Goal: Check status: Check status

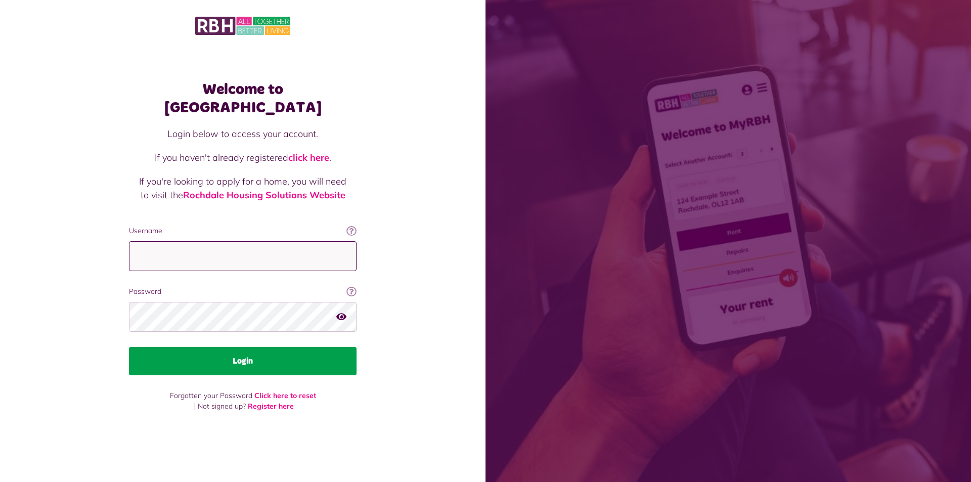
type input "**********"
click at [231, 360] on button "Login" at bounding box center [243, 361] width 228 height 28
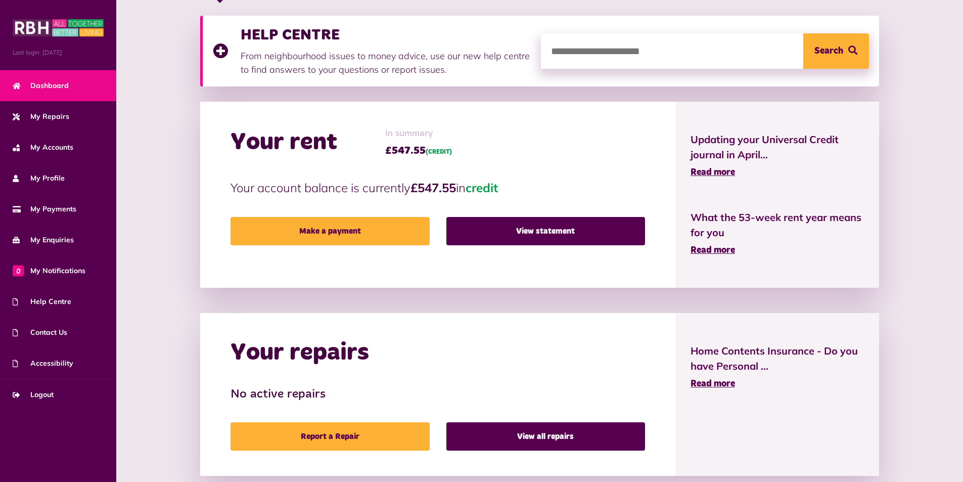
scroll to position [101, 0]
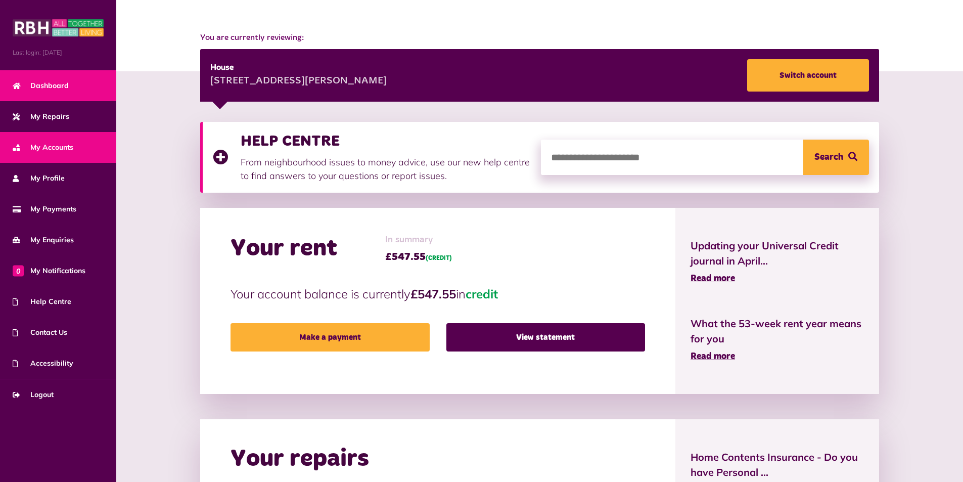
click at [62, 146] on span "My Accounts" at bounding box center [43, 147] width 61 height 11
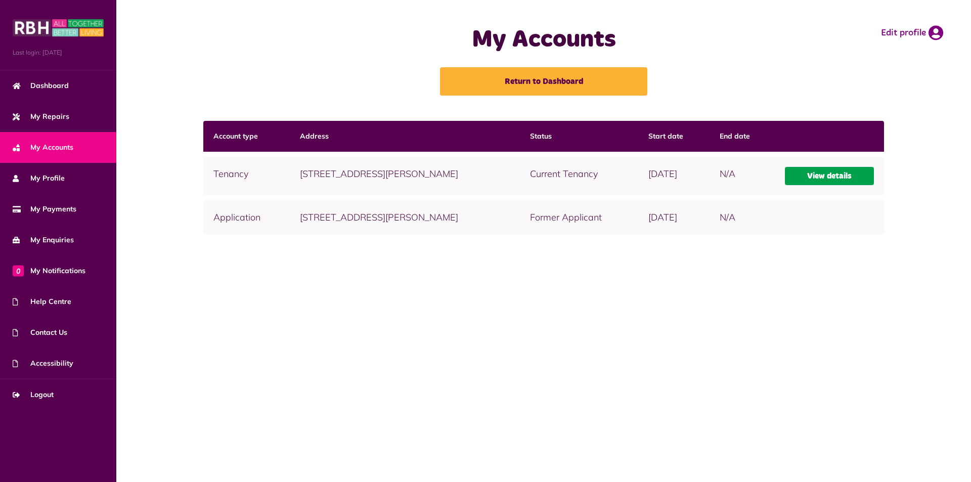
click at [818, 175] on link "View details" at bounding box center [830, 176] width 90 height 18
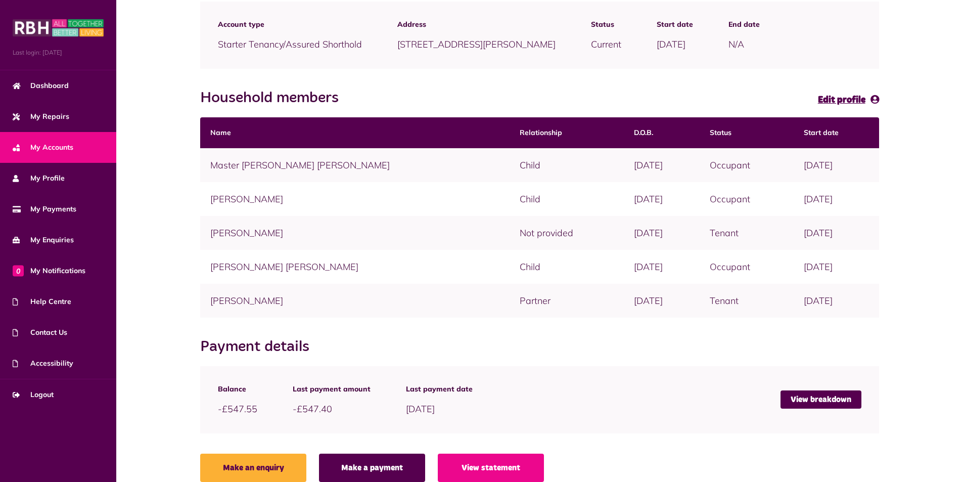
scroll to position [163, 0]
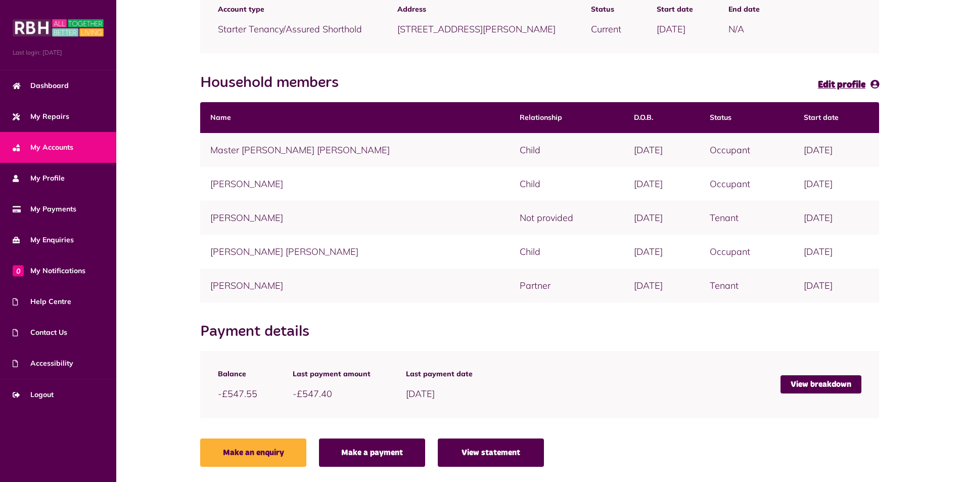
click at [487, 454] on link "View statement" at bounding box center [491, 452] width 106 height 28
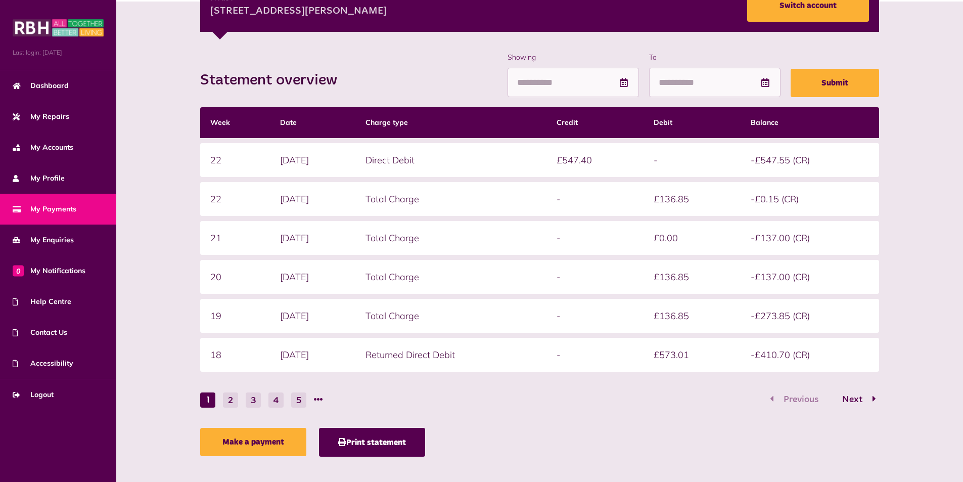
scroll to position [179, 0]
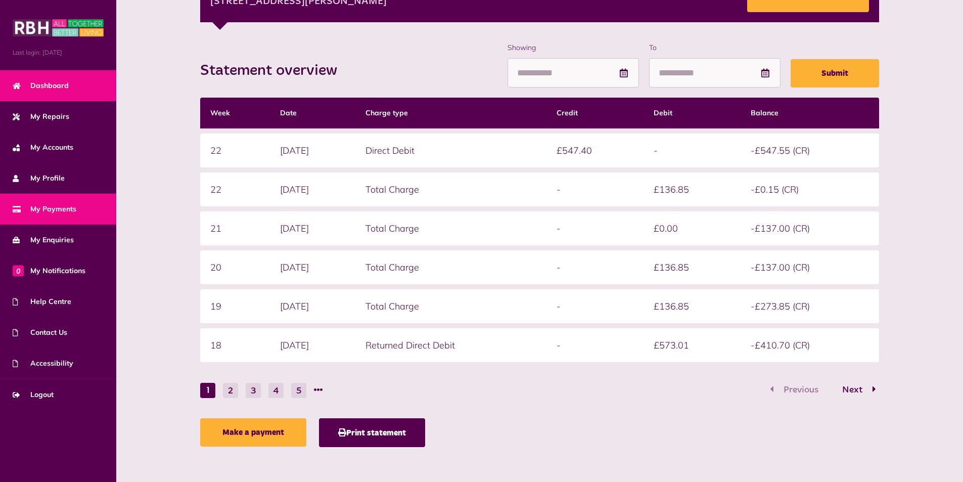
click at [39, 82] on span "Dashboard" at bounding box center [41, 85] width 56 height 11
